Goal: Find specific page/section: Find specific page/section

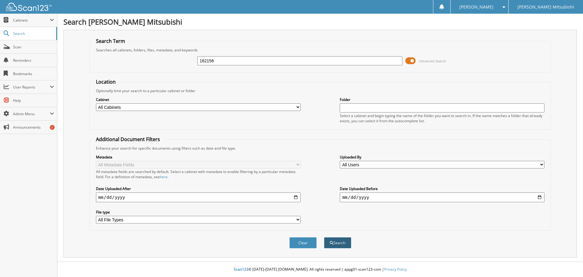
type input "162156"
click at [341, 245] on button "Search" at bounding box center [337, 242] width 27 height 11
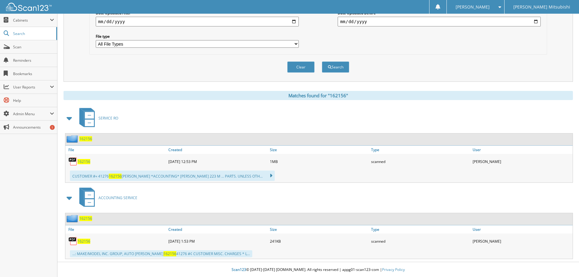
scroll to position [176, 0]
click at [84, 161] on span "162156" at bounding box center [83, 161] width 13 height 5
click at [86, 163] on span "162156" at bounding box center [83, 161] width 13 height 5
click at [84, 162] on span "162156" at bounding box center [83, 161] width 13 height 5
